Goal: Task Accomplishment & Management: Manage account settings

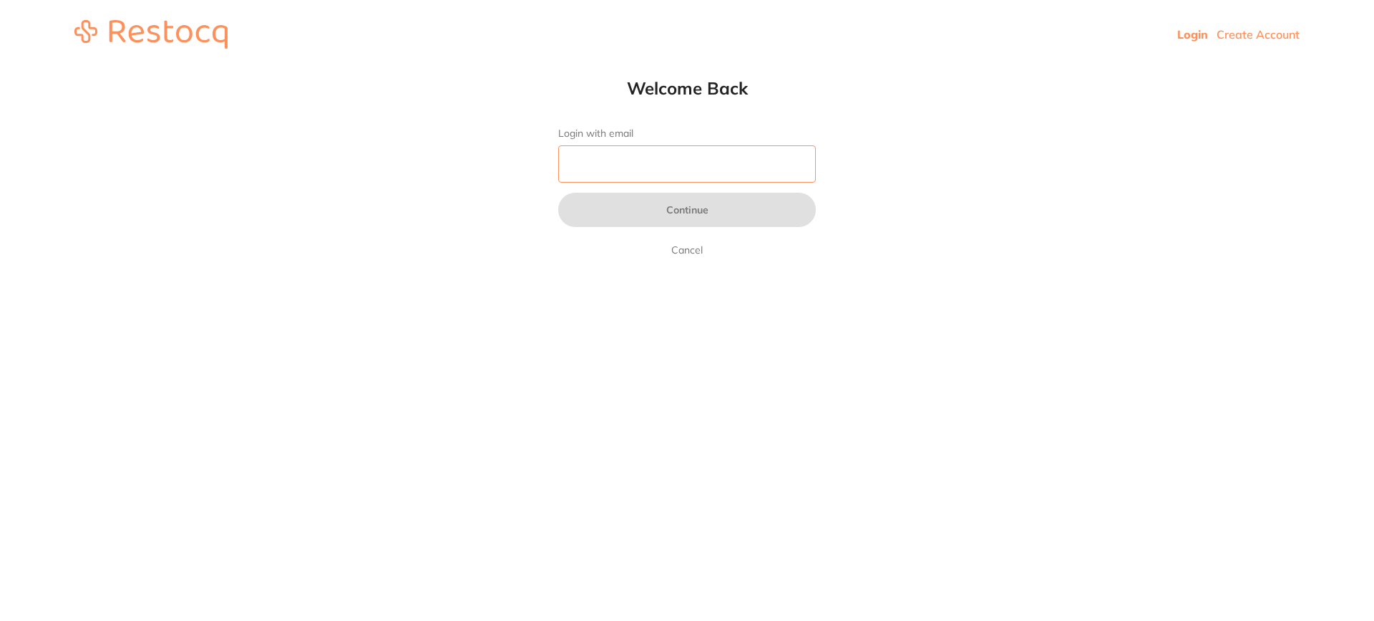
click at [620, 158] on input "Login with email" at bounding box center [687, 163] width 258 height 37
type input "[EMAIL_ADDRESS][DOMAIN_NAME]"
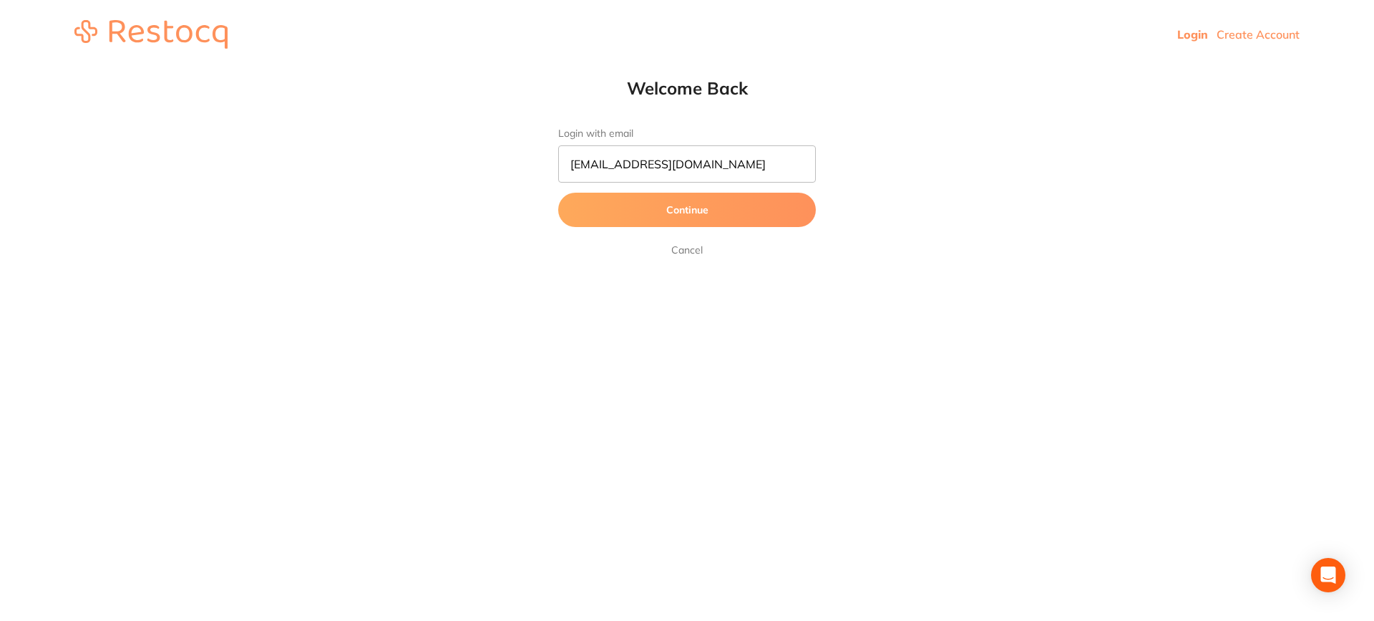
click at [682, 218] on button "Continue" at bounding box center [687, 210] width 258 height 34
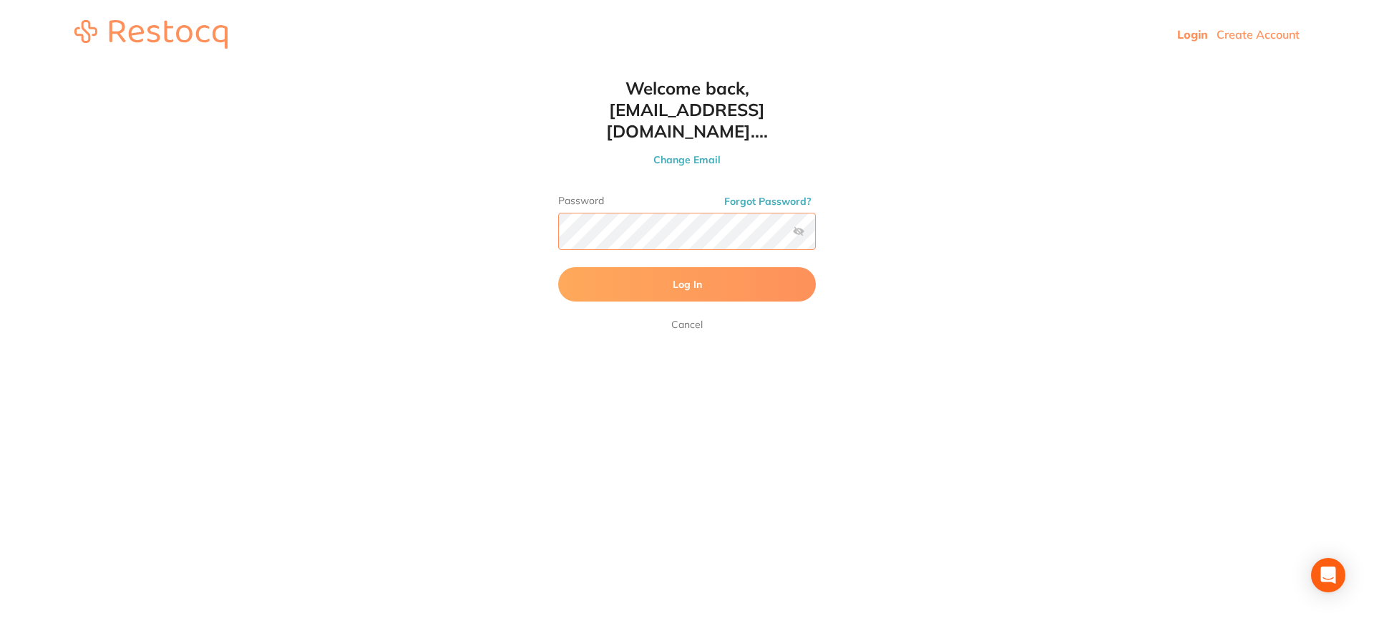
click at [558, 267] on button "Log In" at bounding box center [687, 284] width 258 height 34
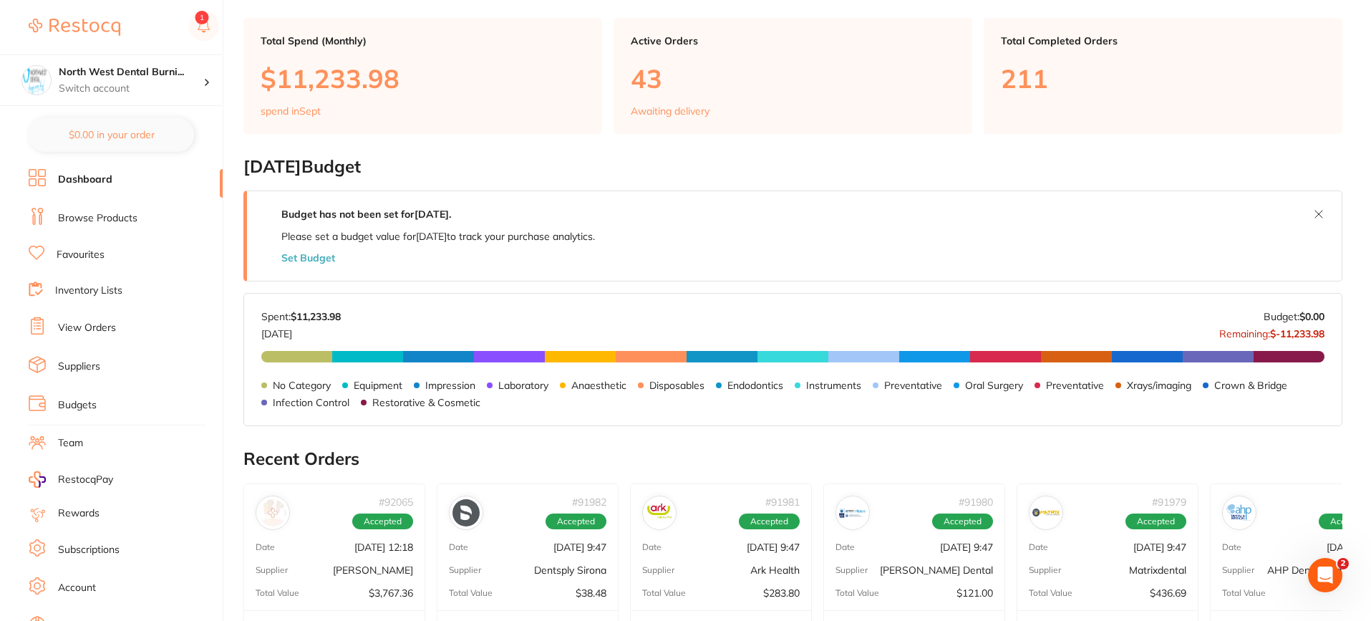
scroll to position [215, 0]
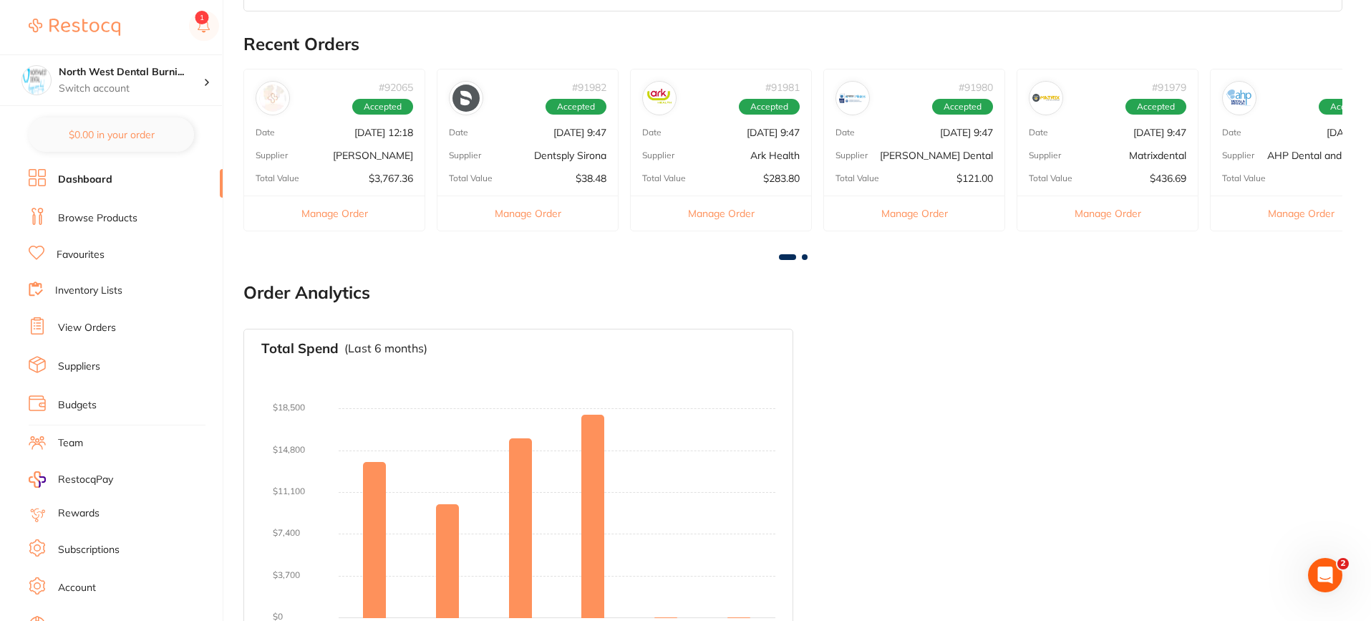
scroll to position [501, 0]
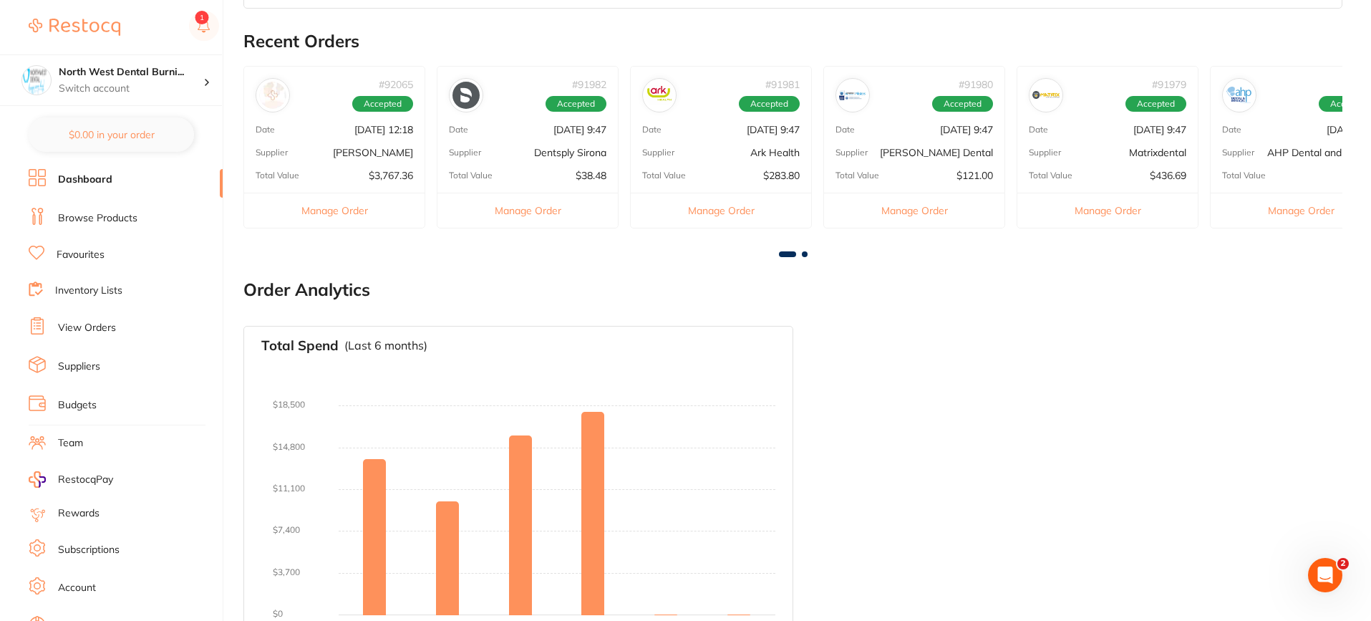
click at [329, 170] on div "Total Value $3,767.36" at bounding box center [334, 175] width 180 height 11
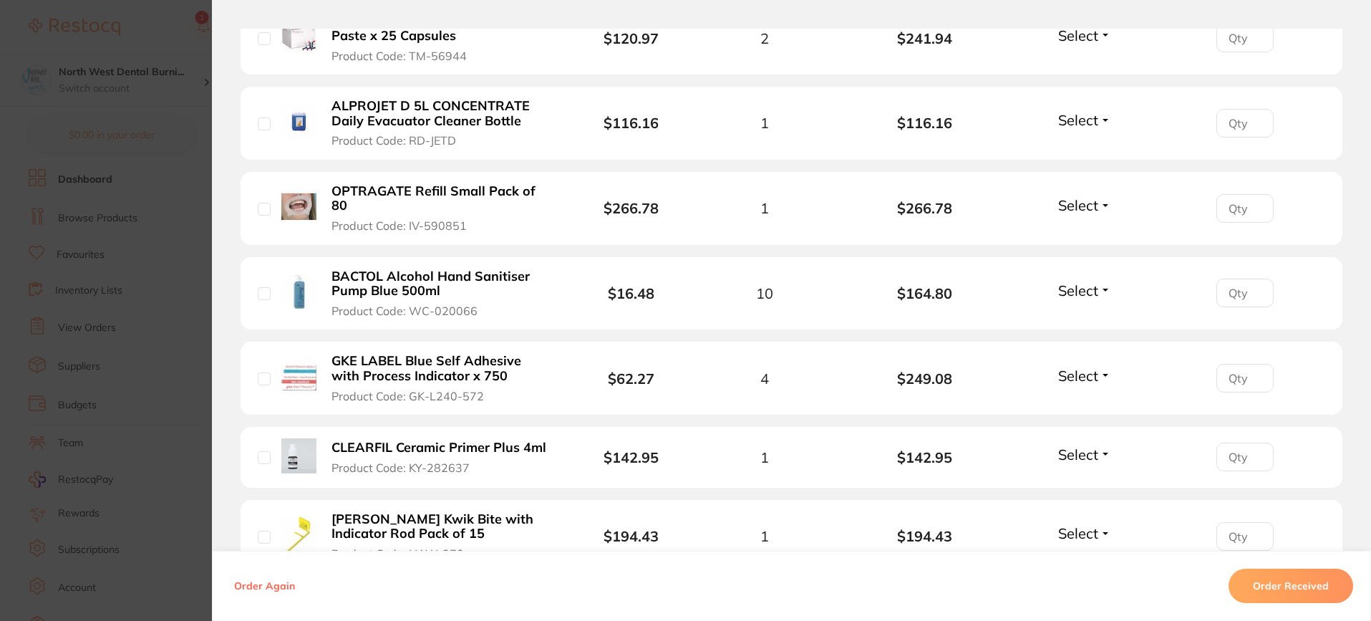
scroll to position [573, 0]
